Goal: Task Accomplishment & Management: Manage account settings

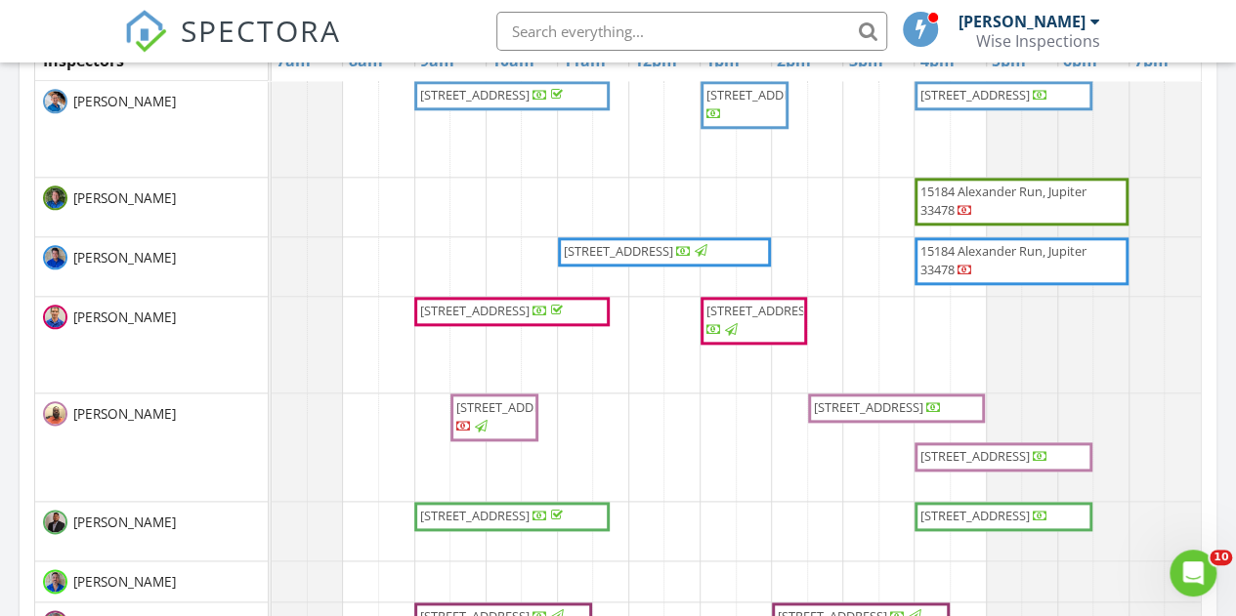
click at [1030, 460] on span "8101 NW 59th Pl, Tamarac 33321" at bounding box center [974, 456] width 109 height 18
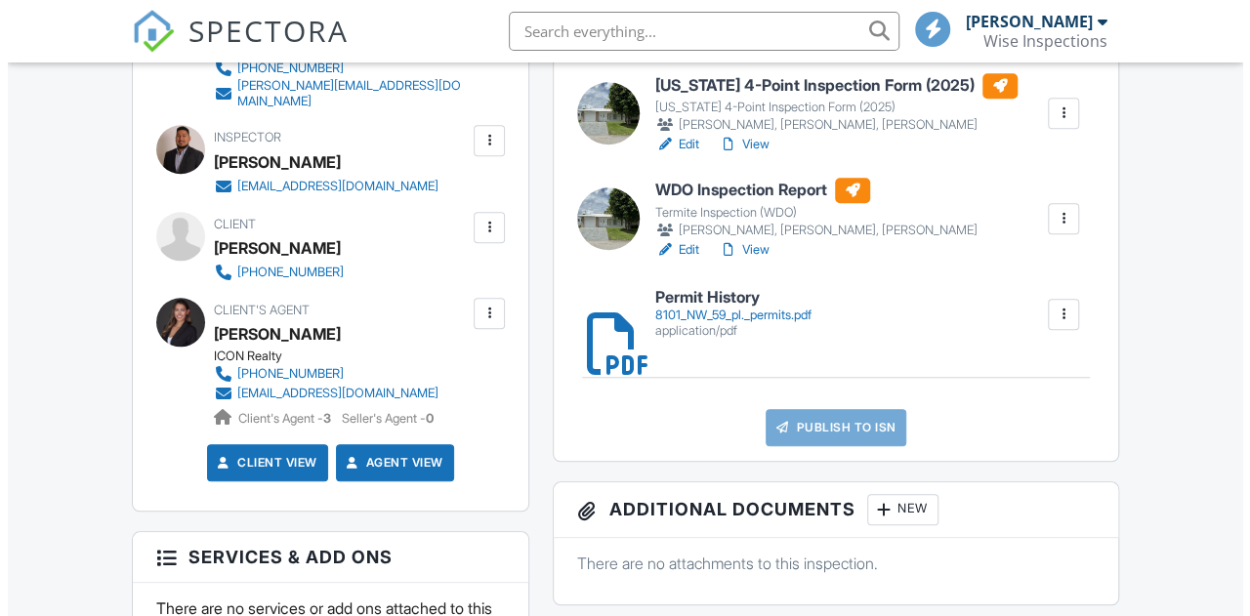
scroll to position [488, 0]
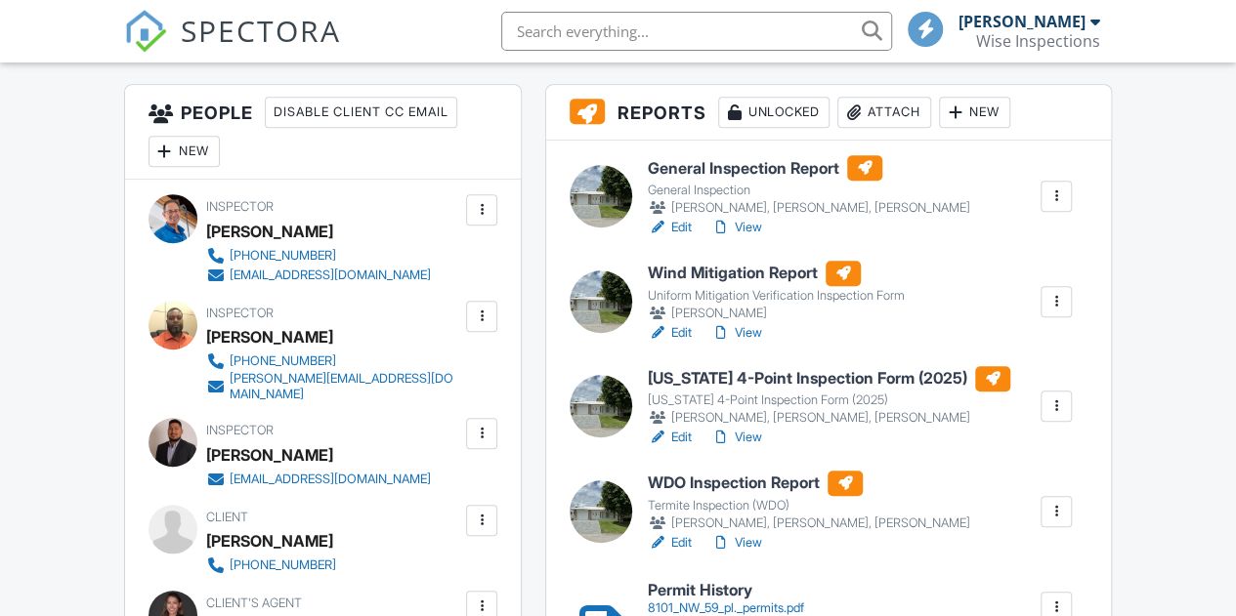
click at [912, 128] on div "Attach" at bounding box center [884, 112] width 94 height 31
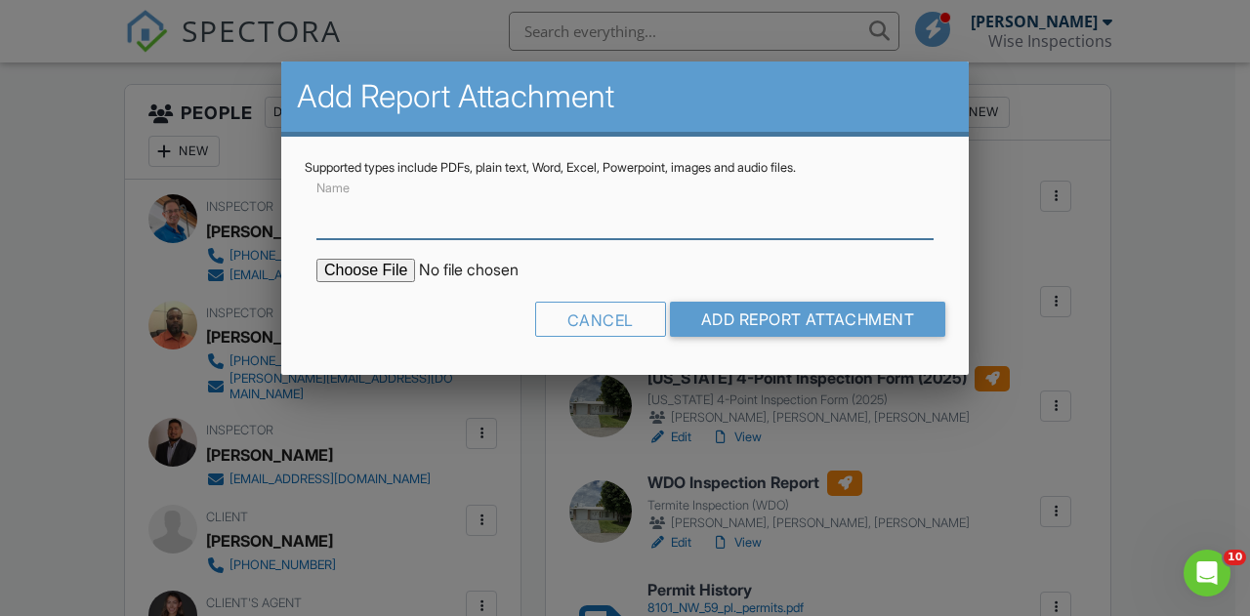
scroll to position [0, 0]
type input "Sewer Scope Report & Video"
click at [375, 268] on input "file" at bounding box center [483, 270] width 332 height 23
type input "C:\fakepath\8101 NW 59 th PL.pdf"
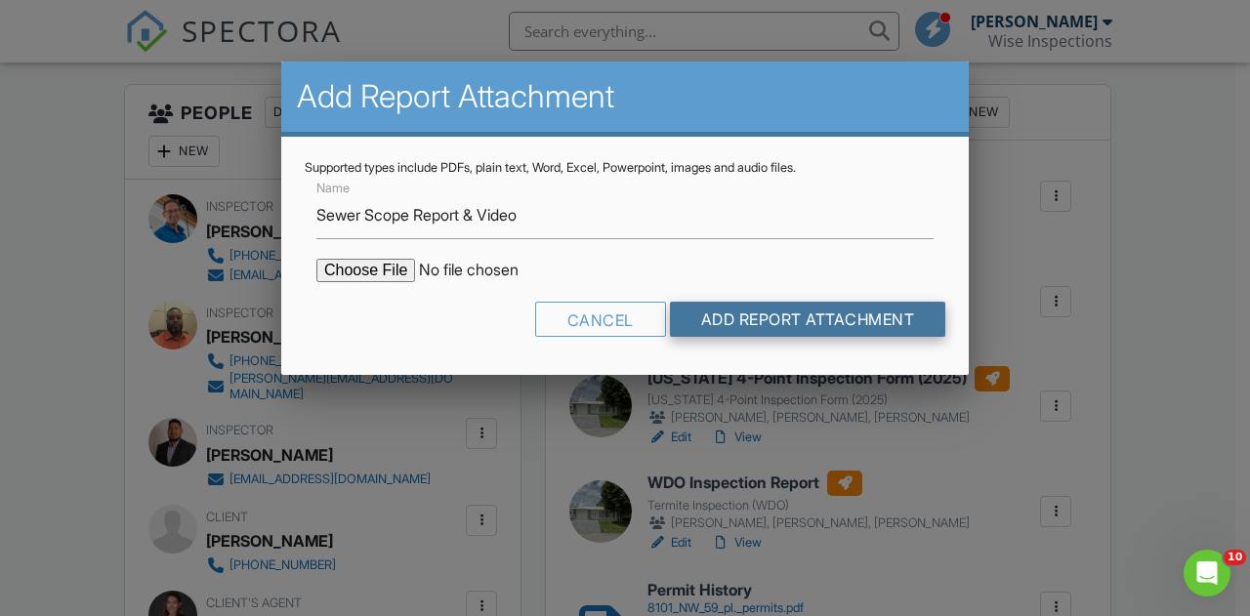
click at [781, 308] on input "Add Report Attachment" at bounding box center [808, 319] width 276 height 35
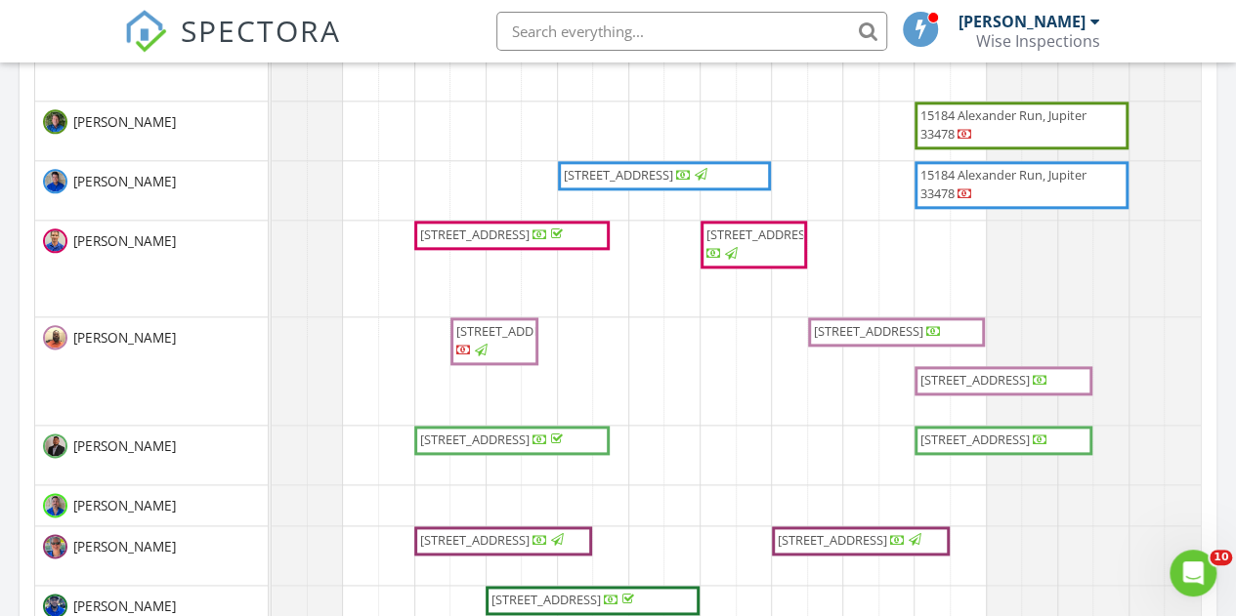
scroll to position [1075, 0]
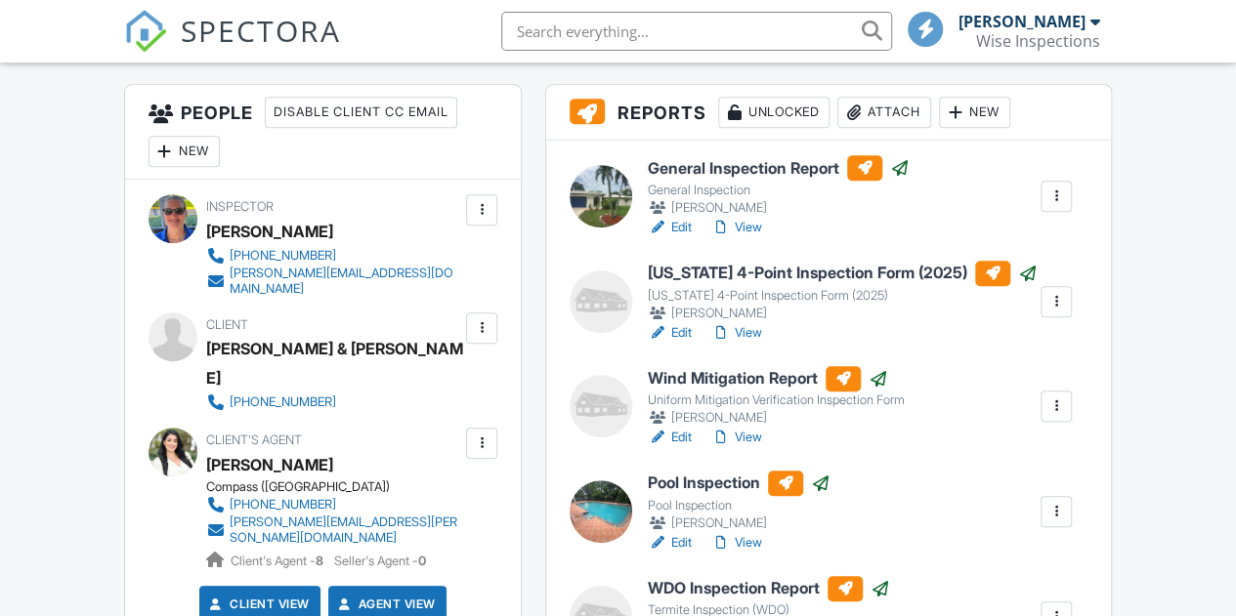
click at [901, 128] on div "Attach" at bounding box center [884, 112] width 94 height 31
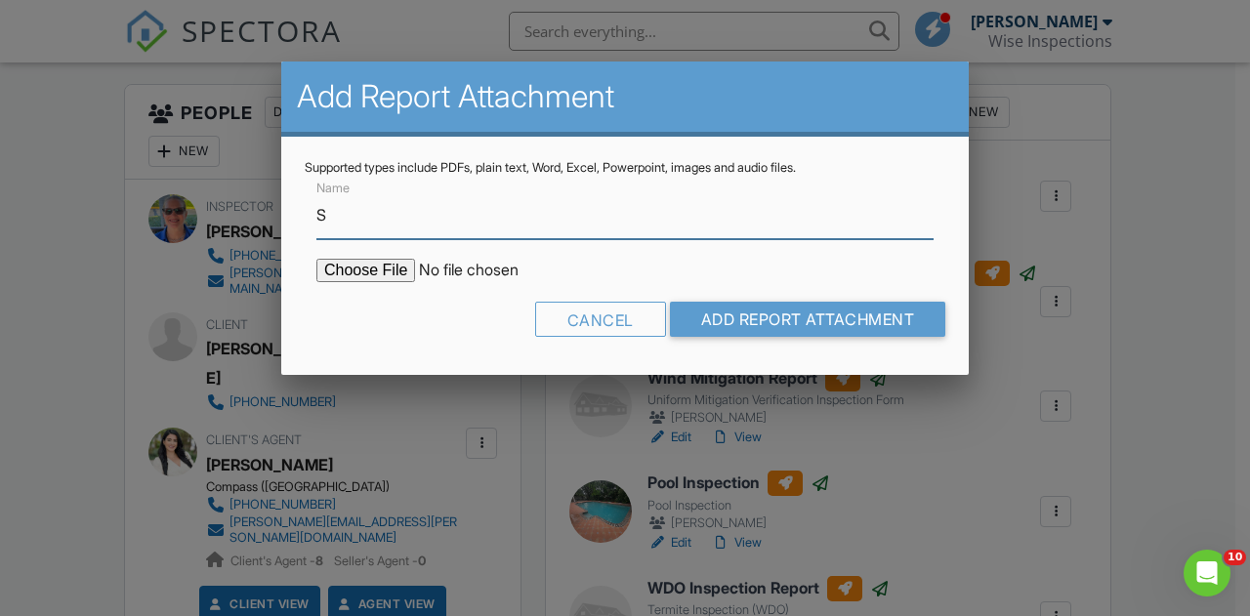
type input "Sewer Scope Report & Video"
click at [359, 270] on input "file" at bounding box center [483, 270] width 332 height 23
type input "C:\fakepath\2558 NW 32nd St.pdf"
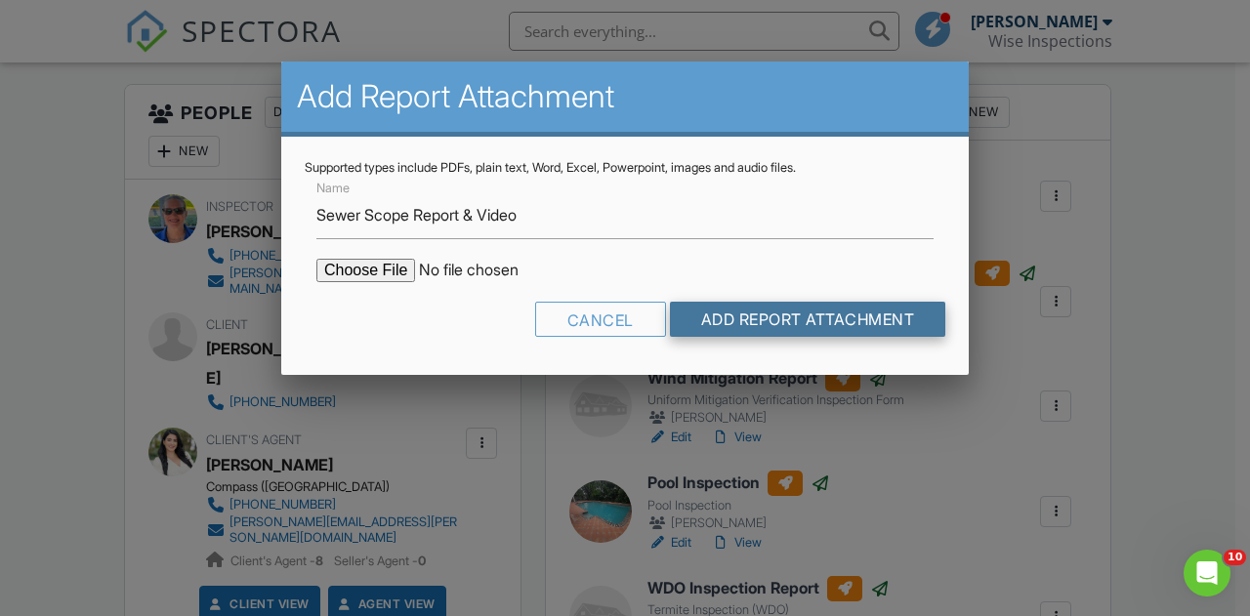
click at [840, 319] on input "Add Report Attachment" at bounding box center [808, 319] width 276 height 35
